Goal: Task Accomplishment & Management: Complete application form

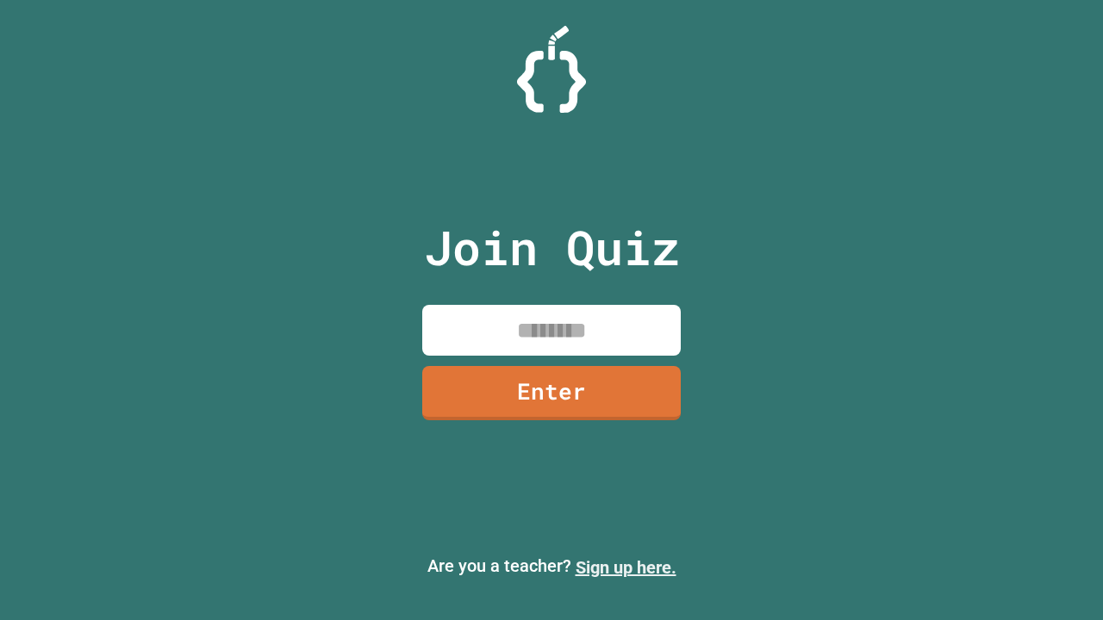
click at [625, 568] on link "Sign up here." at bounding box center [625, 567] width 101 height 21
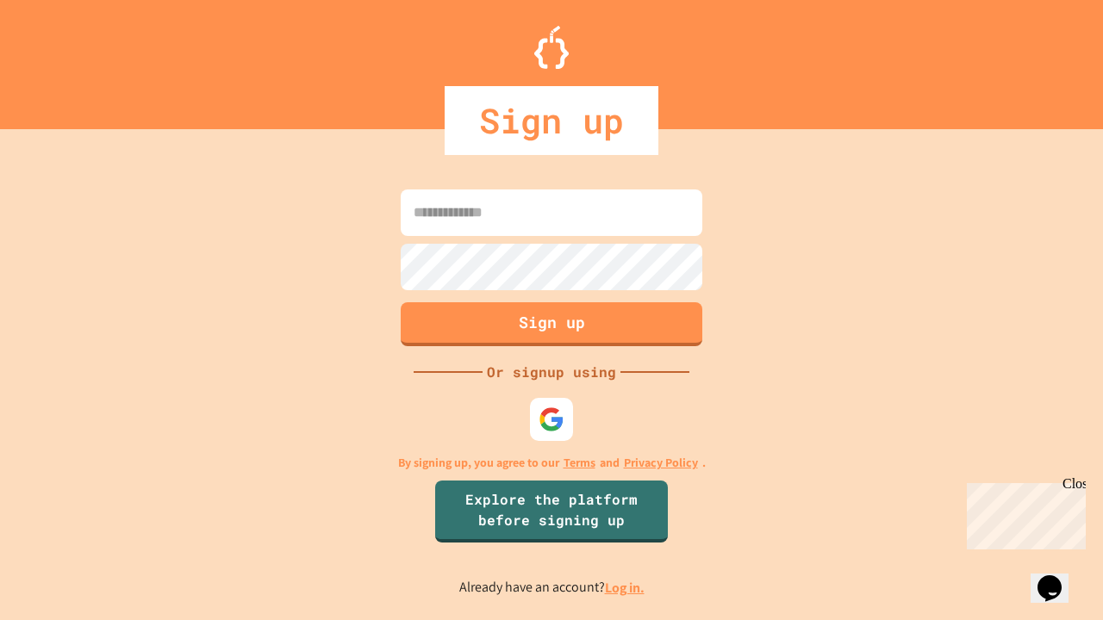
click at [625, 588] on link "Log in." at bounding box center [625, 588] width 40 height 18
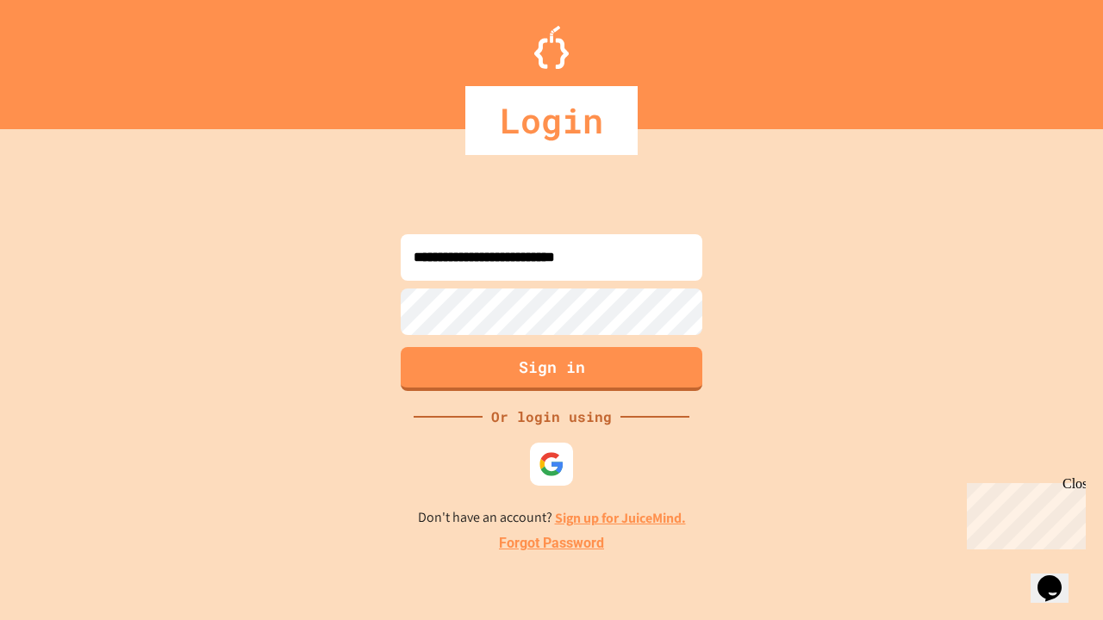
type input "**********"
